Goal: Task Accomplishment & Management: Use online tool/utility

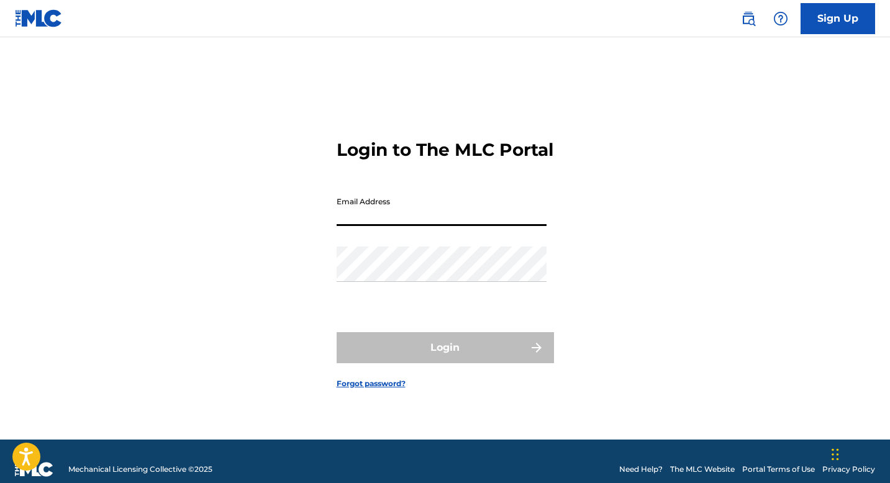
click at [432, 215] on input "Email Address" at bounding box center [442, 208] width 210 height 35
type input "[EMAIL_ADDRESS][DOMAIN_NAME]"
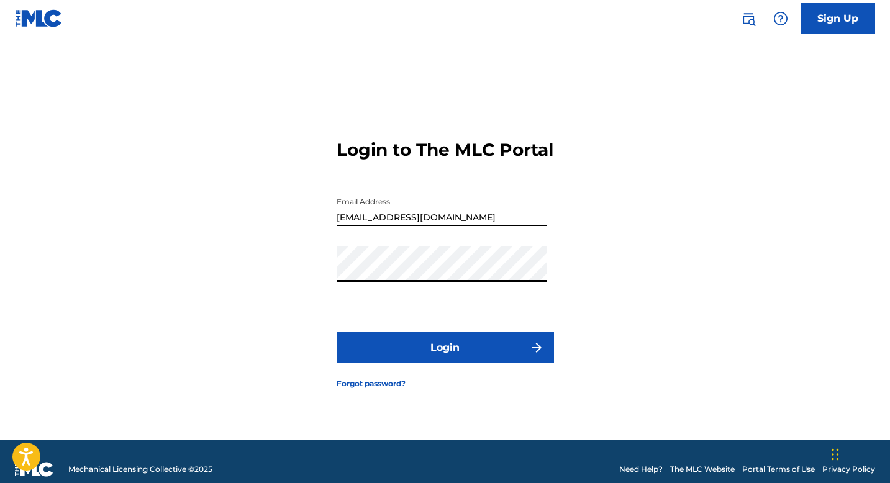
click at [448, 353] on button "Login" at bounding box center [445, 347] width 217 height 31
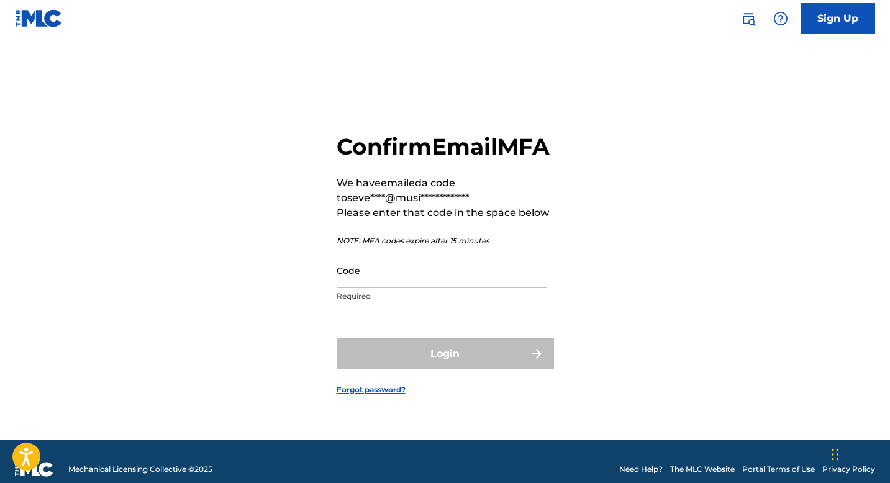
click at [448, 353] on div "Login" at bounding box center [445, 353] width 217 height 31
click at [440, 288] on input "Code" at bounding box center [442, 270] width 210 height 35
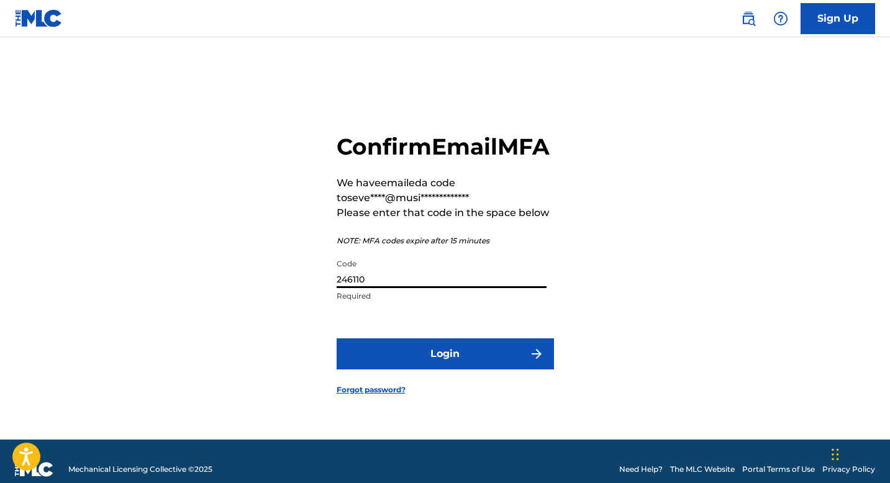
type input "246110"
click at [436, 369] on button "Login" at bounding box center [445, 353] width 217 height 31
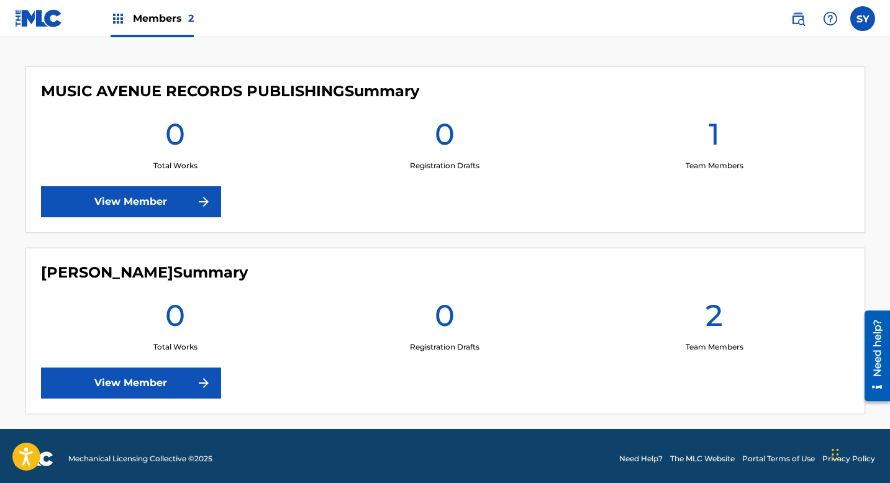
scroll to position [334, 0]
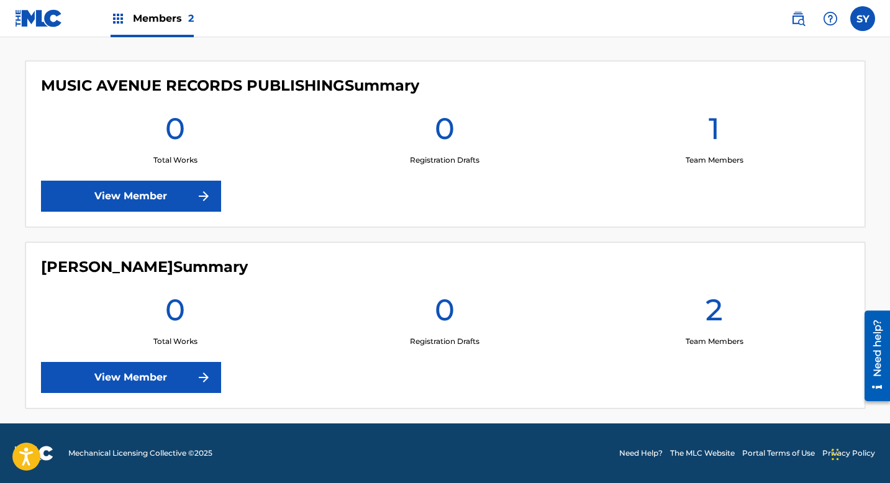
click at [136, 368] on link "View Member" at bounding box center [131, 377] width 180 height 31
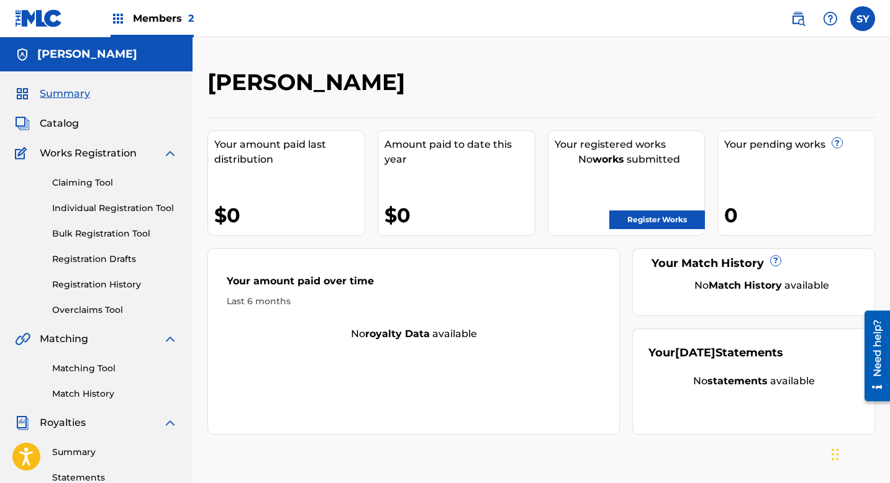
click at [76, 129] on span "Catalog" at bounding box center [59, 123] width 39 height 15
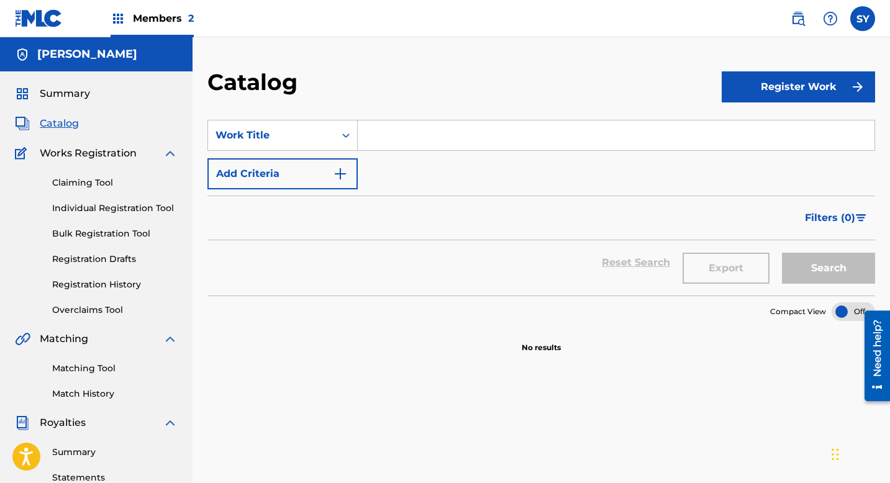
click at [65, 92] on span "Summary" at bounding box center [65, 93] width 50 height 15
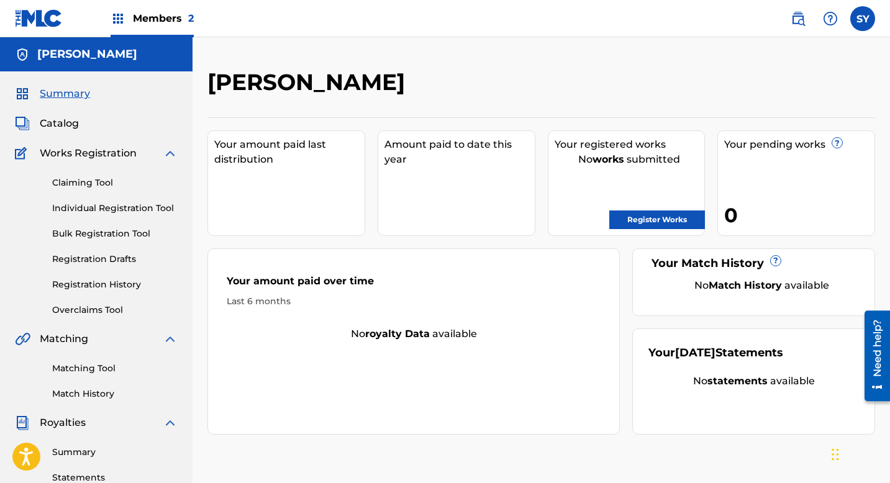
click at [66, 128] on span "Catalog" at bounding box center [59, 123] width 39 height 15
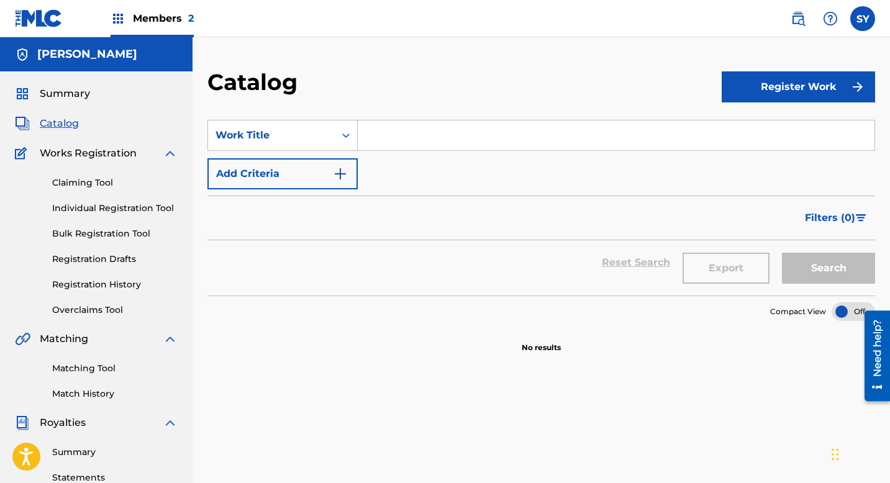
click at [90, 185] on link "Claiming Tool" at bounding box center [114, 182] width 125 height 13
